Goal: Task Accomplishment & Management: Complete application form

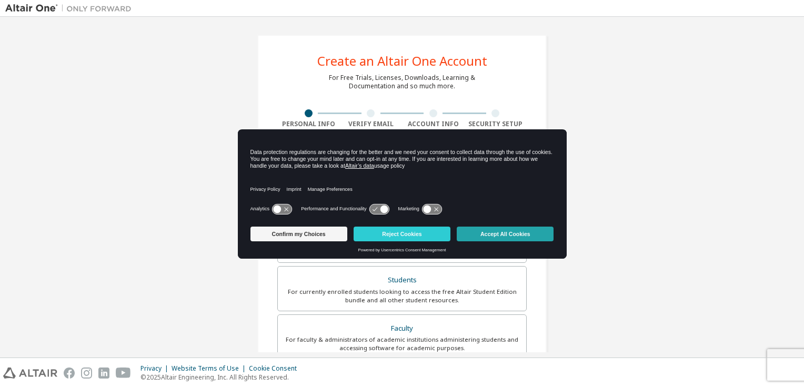
click at [504, 237] on button "Accept All Cookies" at bounding box center [505, 234] width 97 height 15
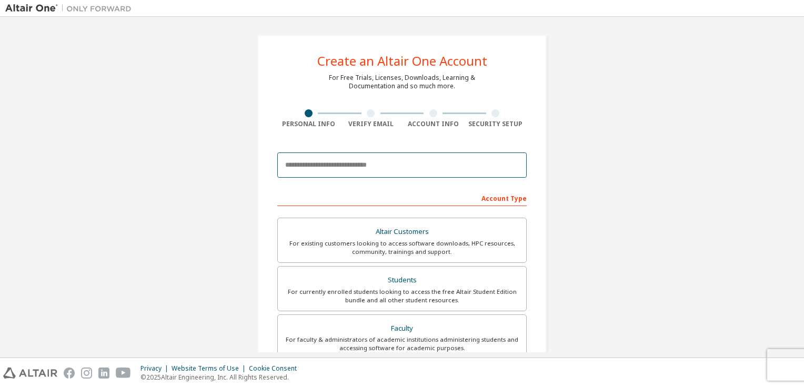
click at [355, 174] on input "email" at bounding box center [401, 165] width 249 height 25
type input "**********"
type input "***"
type input "******"
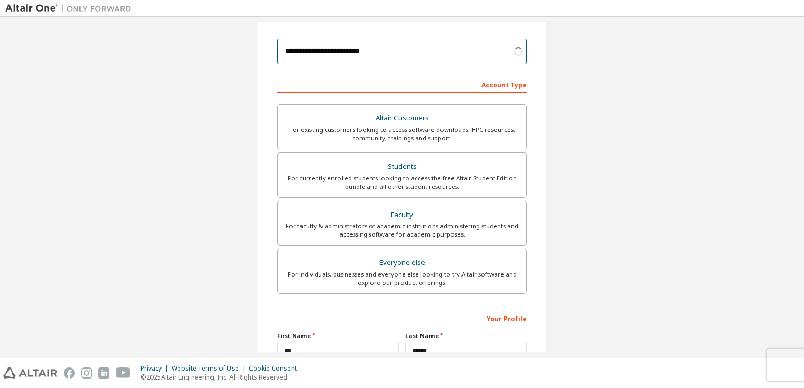
scroll to position [118, 0]
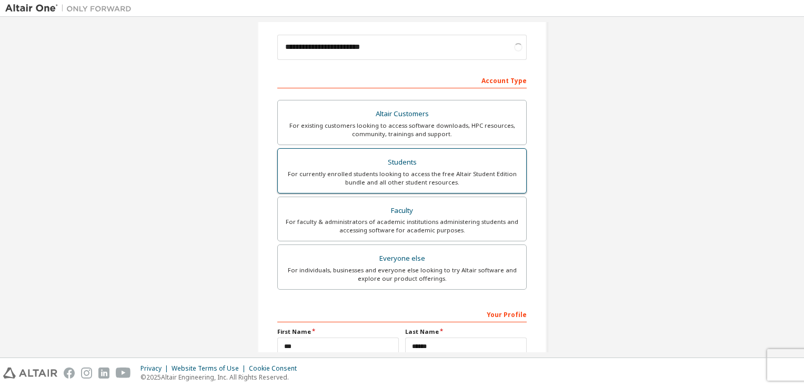
click at [380, 163] on div "Students" at bounding box center [402, 162] width 236 height 15
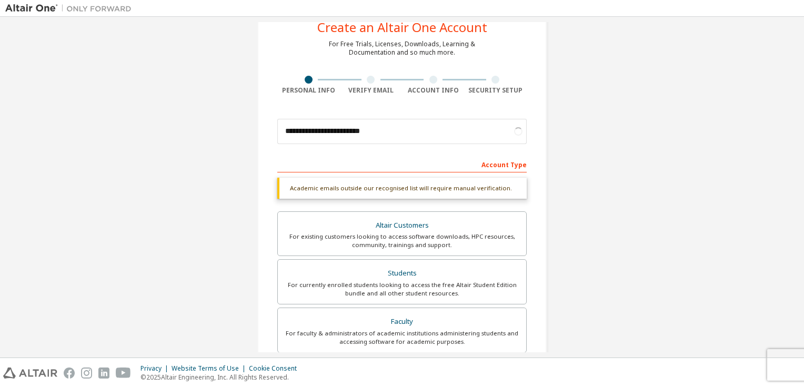
scroll to position [35, 0]
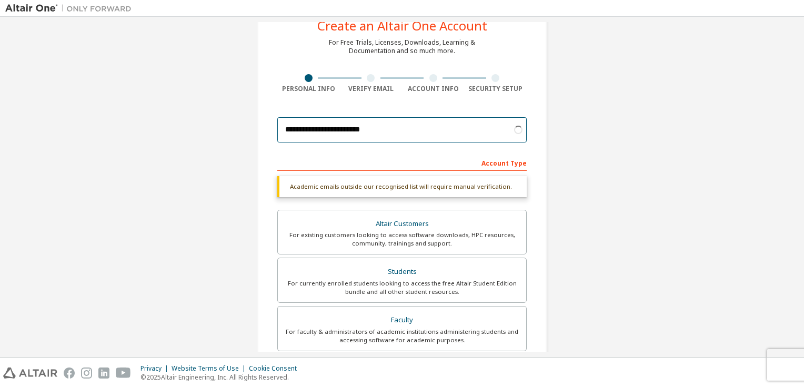
drag, startPoint x: 442, startPoint y: 139, endPoint x: 434, endPoint y: 138, distance: 8.0
click at [434, 138] on input "**********" at bounding box center [401, 129] width 249 height 25
click at [608, 187] on div "**********" at bounding box center [402, 279] width 794 height 585
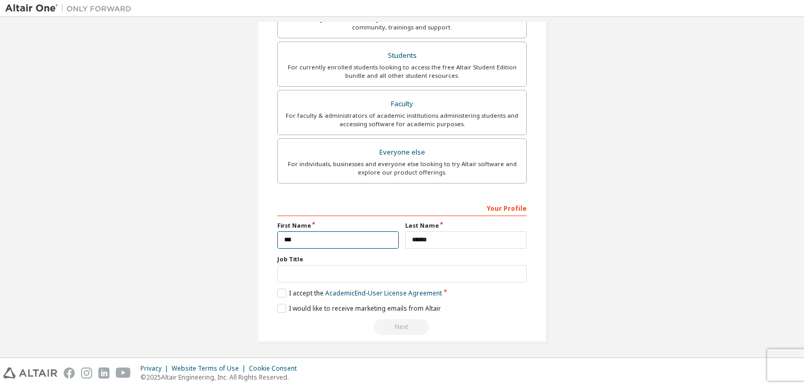
click at [329, 243] on input "***" at bounding box center [338, 240] width 122 height 17
type input "******"
click at [284, 295] on label "I accept the Academic End-User License Agreement" at bounding box center [359, 293] width 165 height 9
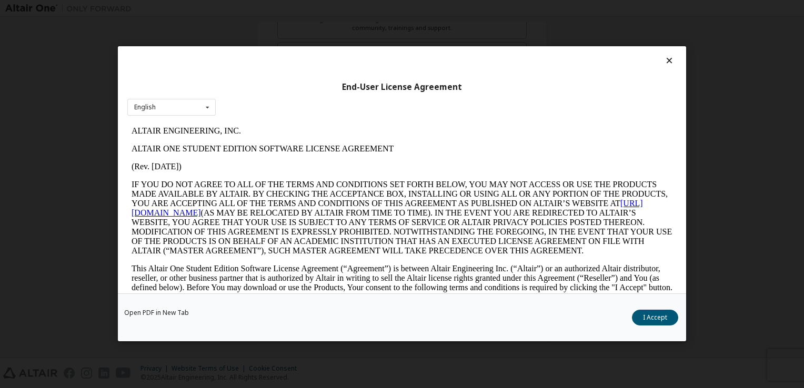
scroll to position [0, 0]
click at [666, 319] on button "I Accept" at bounding box center [655, 319] width 46 height 16
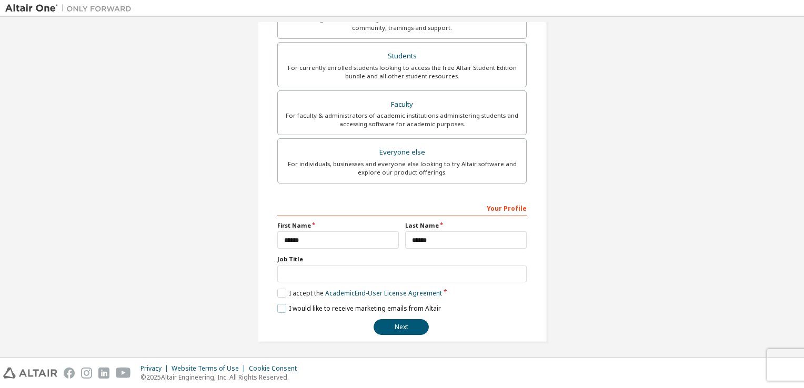
click at [279, 308] on label "I would like to receive marketing emails from Altair" at bounding box center [359, 308] width 164 height 9
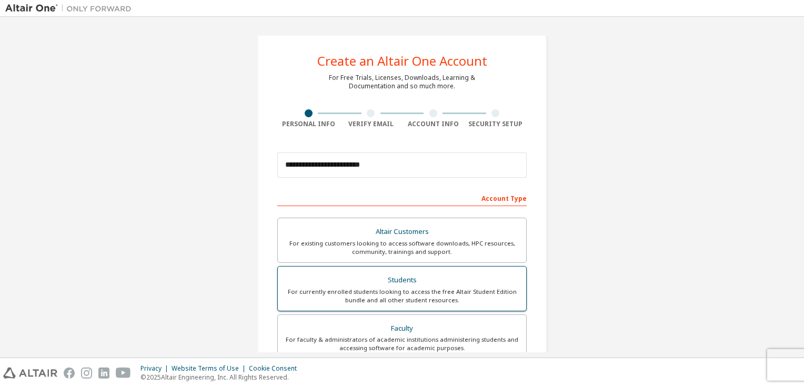
scroll to position [224, 0]
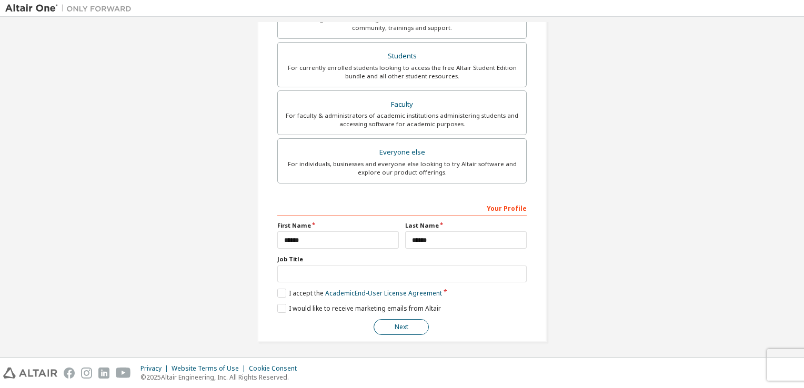
click at [397, 322] on button "Next" at bounding box center [401, 327] width 55 height 16
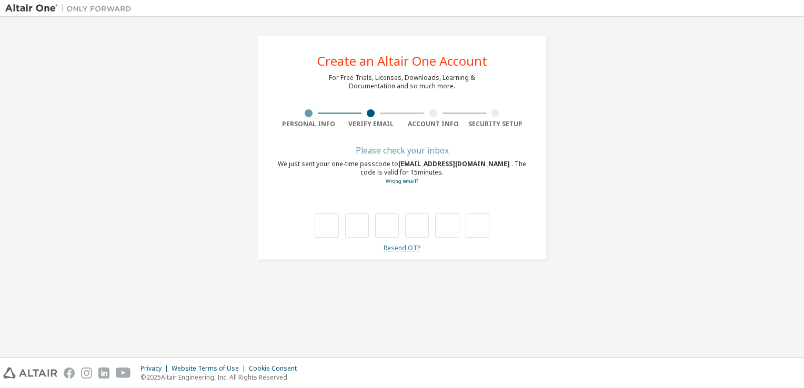
click at [391, 251] on link "Resend OTP" at bounding box center [402, 248] width 37 height 9
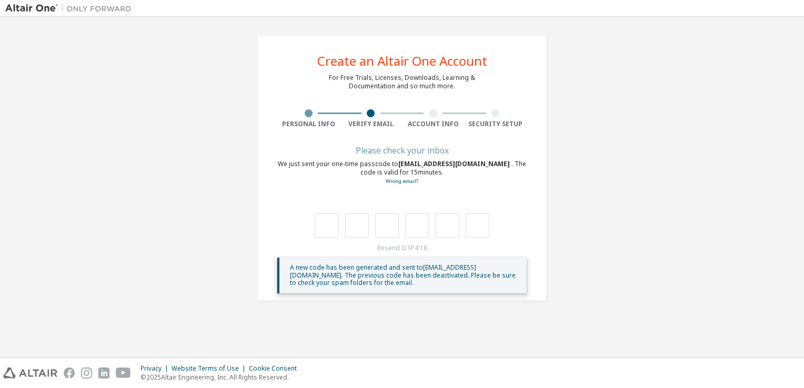
click at [500, 283] on div "A new code has been generated and sent to [EMAIL_ADDRESS][DOMAIN_NAME] . The pr…" at bounding box center [404, 275] width 228 height 23
click at [339, 232] on div at bounding box center [402, 226] width 175 height 24
click at [329, 229] on input "text" at bounding box center [327, 226] width 24 height 24
type input "*"
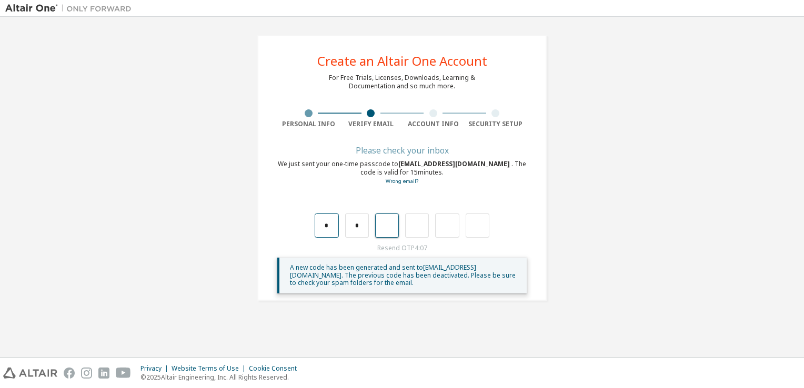
type input "*"
click at [394, 228] on input "*" at bounding box center [387, 226] width 24 height 24
click at [394, 228] on input "text" at bounding box center [387, 226] width 24 height 24
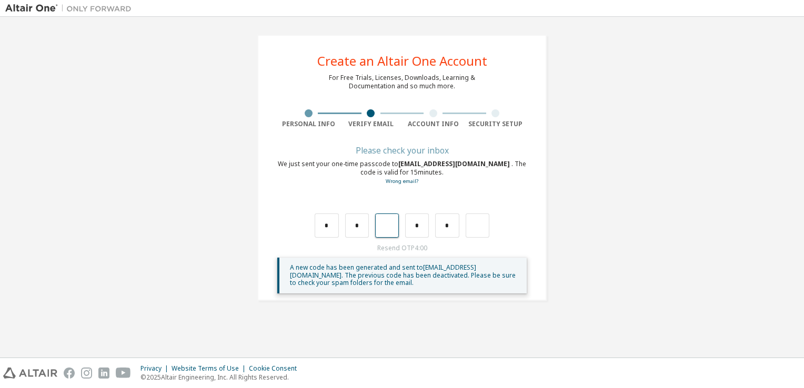
type input "*"
click at [417, 231] on input "text" at bounding box center [417, 226] width 24 height 24
type input "*"
click at [438, 237] on input "text" at bounding box center [447, 226] width 24 height 24
type input "*"
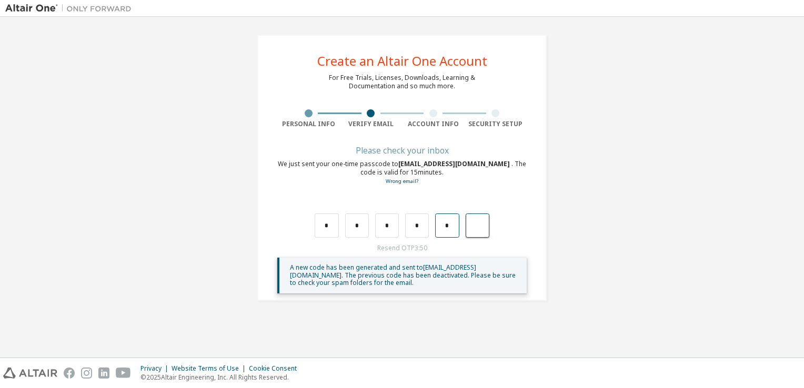
type input "*"
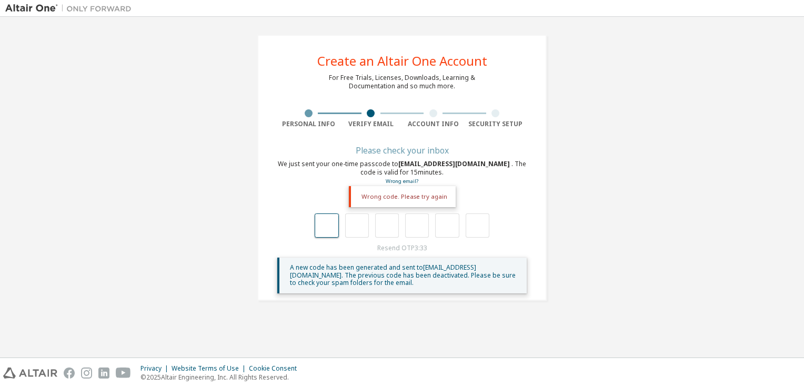
click at [328, 231] on input "text" at bounding box center [327, 226] width 24 height 24
type input "*"
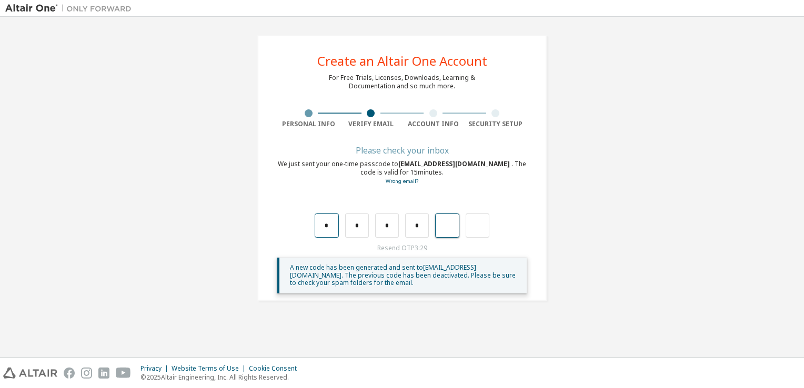
type input "*"
